Goal: Find specific page/section: Find specific page/section

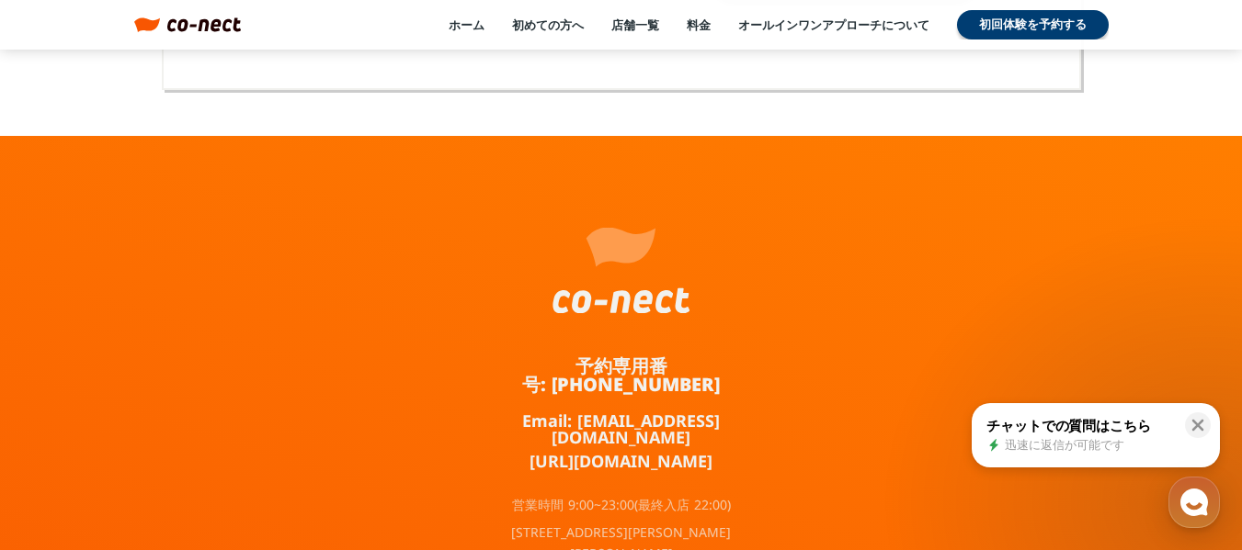
scroll to position [12354, 0]
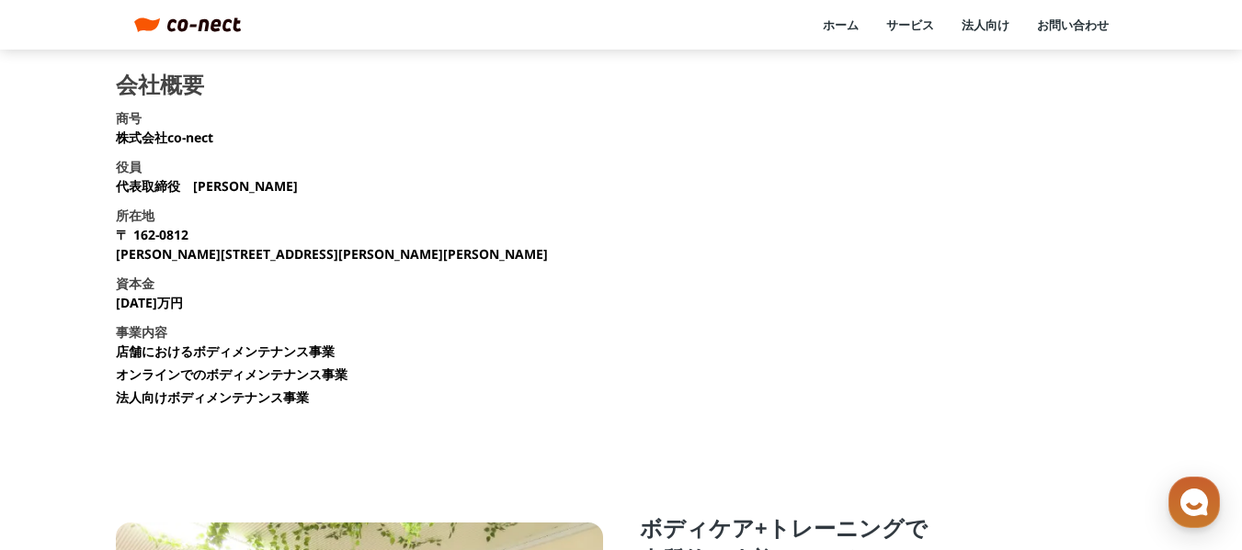
click at [200, 27] on img at bounding box center [204, 24] width 74 height 15
